Goal: Task Accomplishment & Management: Use online tool/utility

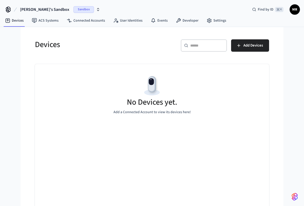
click at [96, 10] on icon "button" at bounding box center [98, 9] width 4 height 4
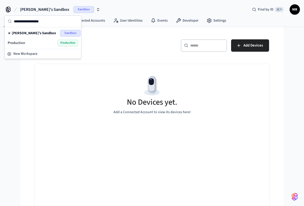
click at [41, 43] on div "Production Production" at bounding box center [43, 43] width 70 height 7
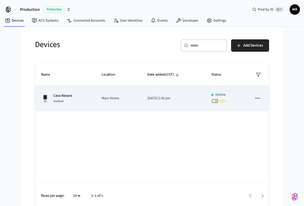
click at [224, 101] on span "55 %" at bounding box center [223, 100] width 7 height 5
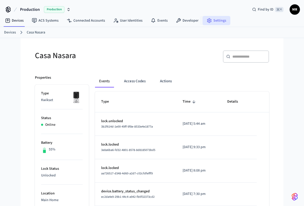
click at [210, 22] on link "Settings" at bounding box center [217, 20] width 28 height 9
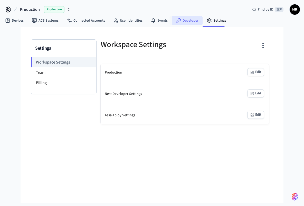
click at [188, 21] on link "Developer" at bounding box center [187, 20] width 31 height 9
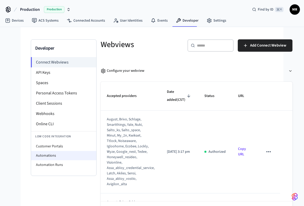
click at [51, 155] on li "Automations" at bounding box center [63, 155] width 65 height 9
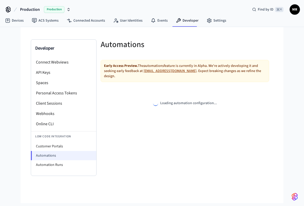
select select "**********"
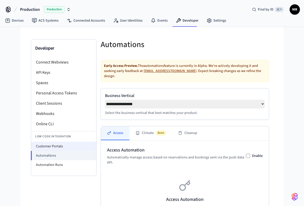
click at [57, 148] on li "Customer Portals" at bounding box center [63, 146] width 65 height 9
select select "**********"
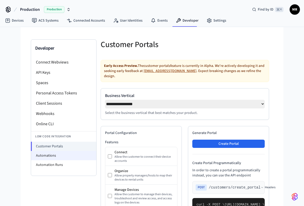
click at [50, 153] on li "Automations" at bounding box center [63, 155] width 65 height 9
select select "**********"
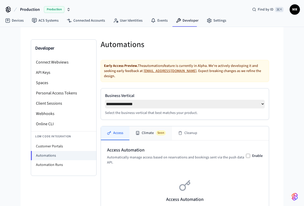
click at [151, 129] on button "Climate Soon" at bounding box center [151, 133] width 43 height 14
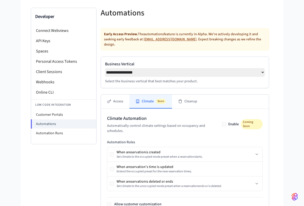
scroll to position [95, 0]
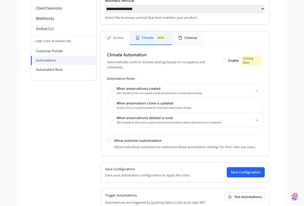
click at [184, 38] on button "Cleanup" at bounding box center [187, 38] width 31 height 14
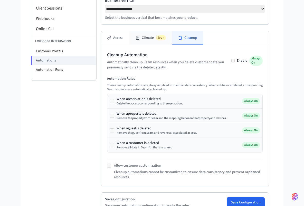
click at [150, 35] on button "Climate Soon" at bounding box center [151, 38] width 43 height 14
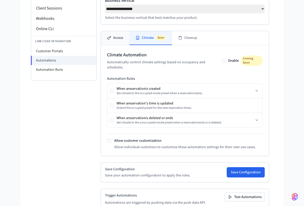
click at [121, 32] on button "Access" at bounding box center [115, 38] width 29 height 14
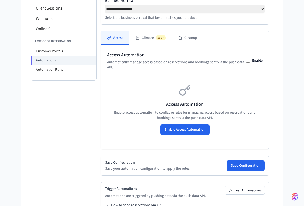
scroll to position [0, 0]
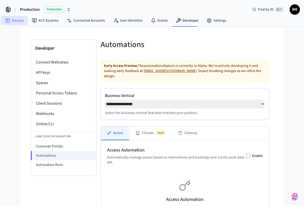
click at [8, 20] on icon at bounding box center [7, 20] width 5 height 5
